Goal: Check status: Check status

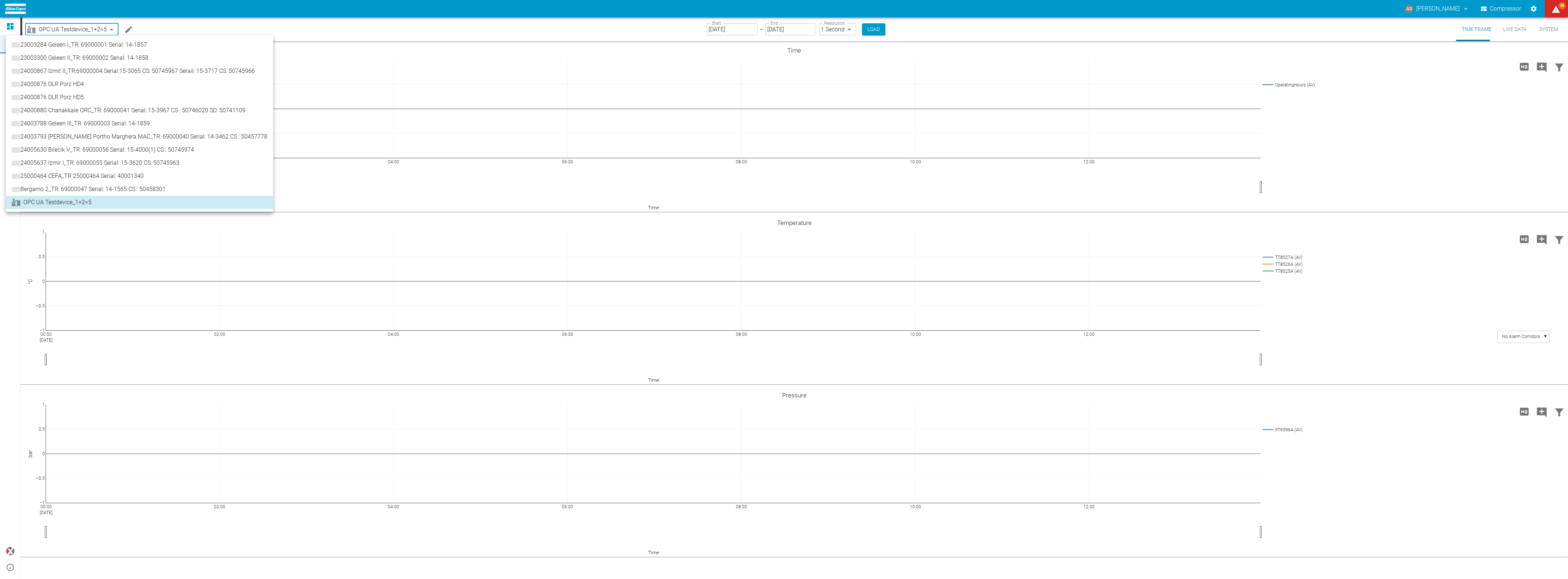
click at [89, 29] on body "AS [PERSON_NAME] Compressor 59 Dashboard Machines Analyses Reports Comments Mem…" at bounding box center [784, 289] width 1568 height 579
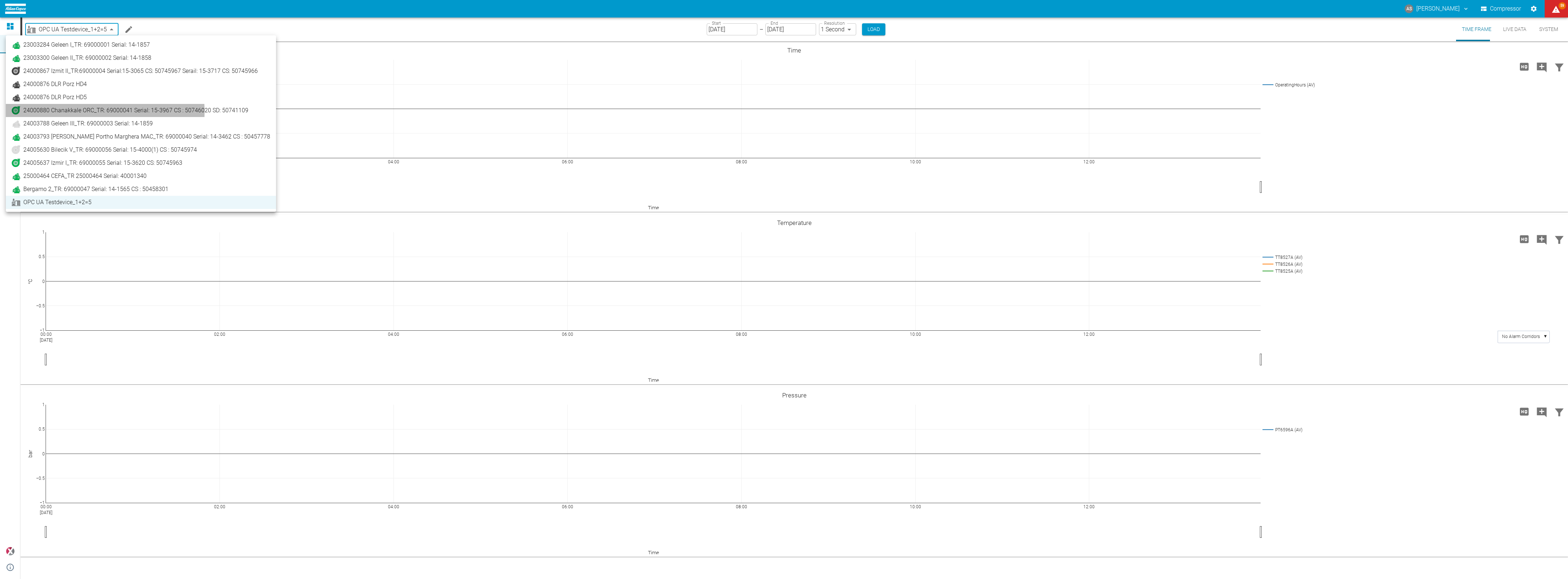
click at [69, 113] on span "24000880 Chanakkale ORC_TR: 69000041 Serial: 15-3967 CS : 50746020 SD: 50741109" at bounding box center [136, 110] width 225 height 9
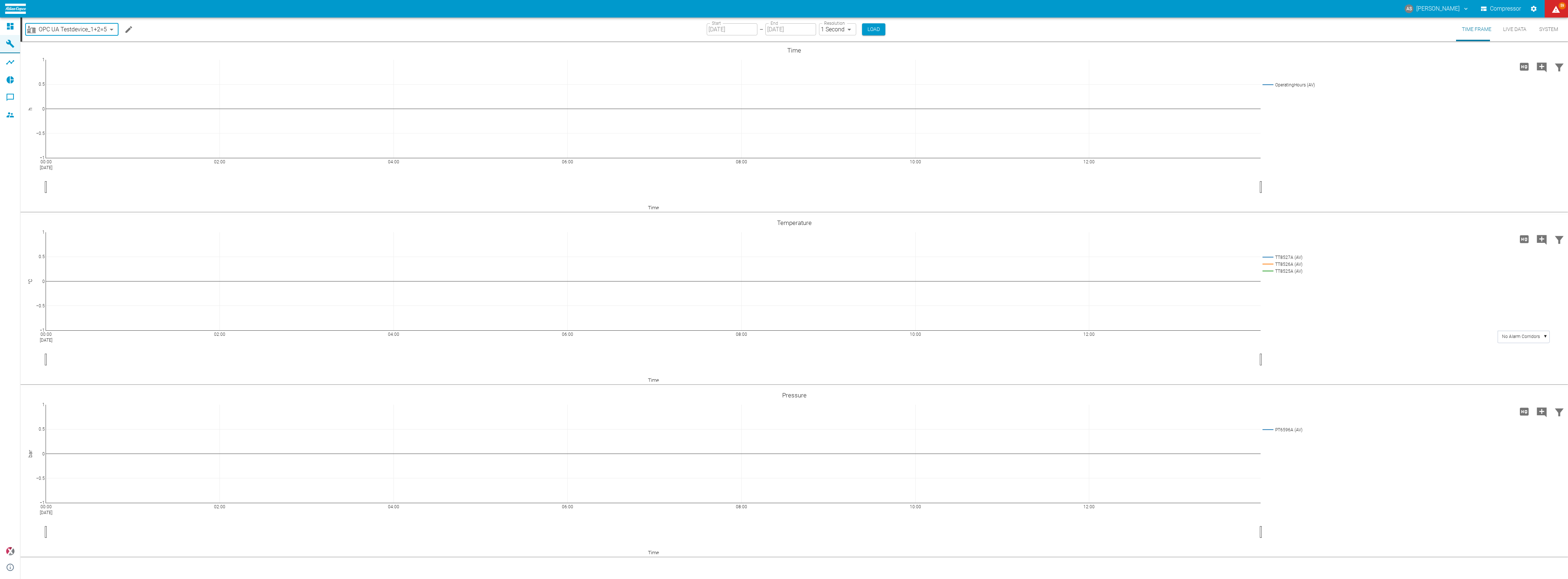
type input "0e4d3a30-f7ce-4132-a474-0e0a736dedb2"
type input "[DATE]"
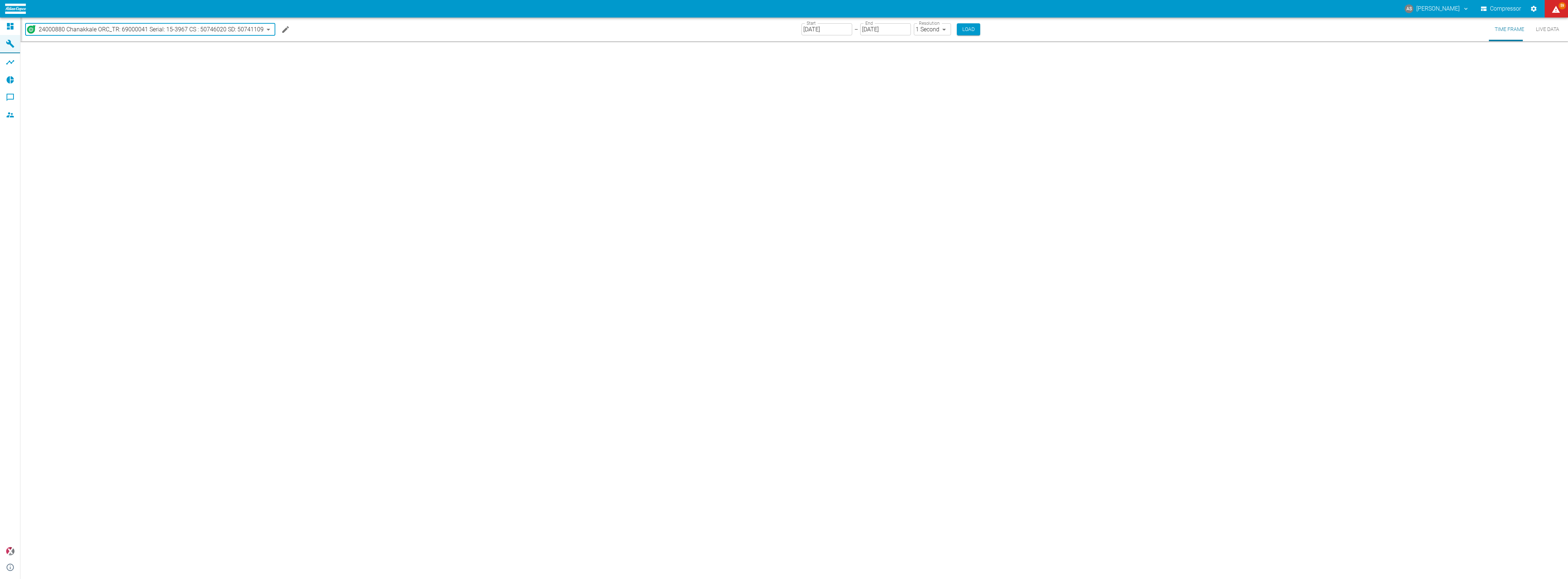
type input "2min"
